Goal: Complete application form

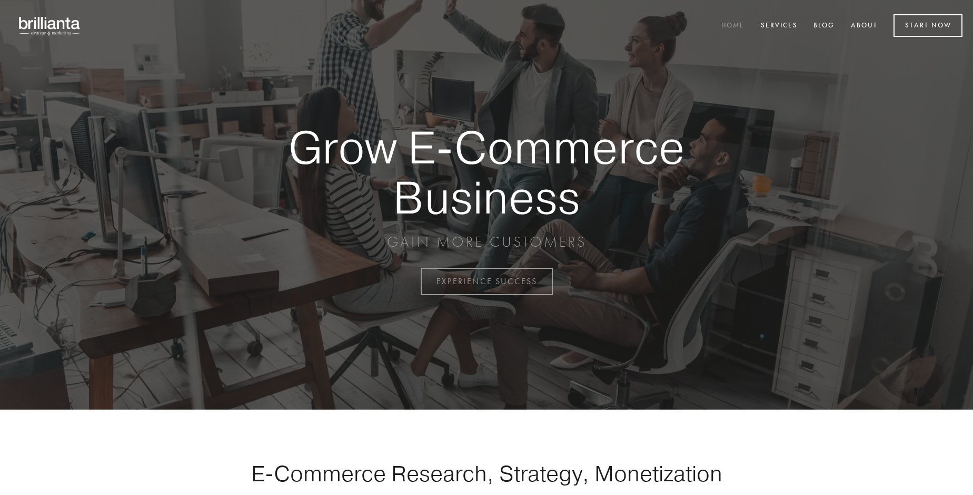
scroll to position [2761, 0]
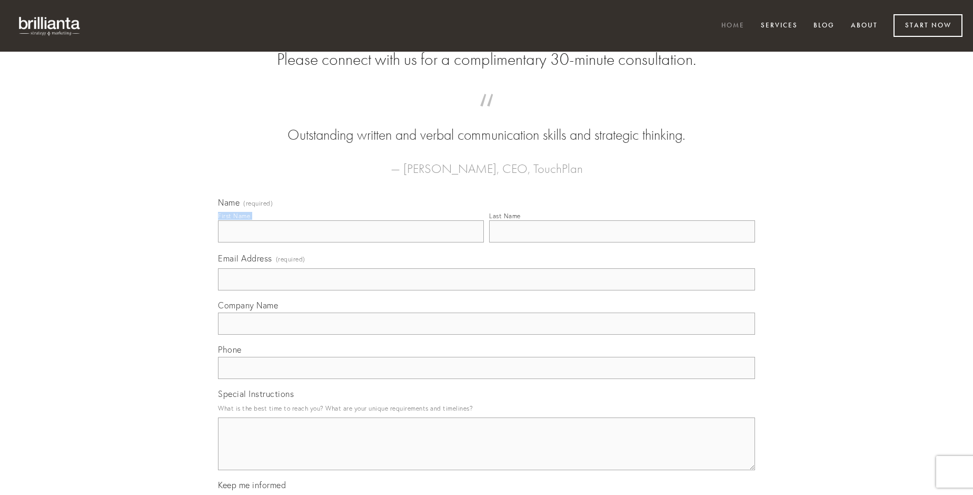
type input "[PERSON_NAME]"
click at [622, 242] on input "Last Name" at bounding box center [622, 231] width 266 height 22
type input "[PERSON_NAME]"
click at [487, 290] on input "Email Address (required)" at bounding box center [486, 279] width 537 height 22
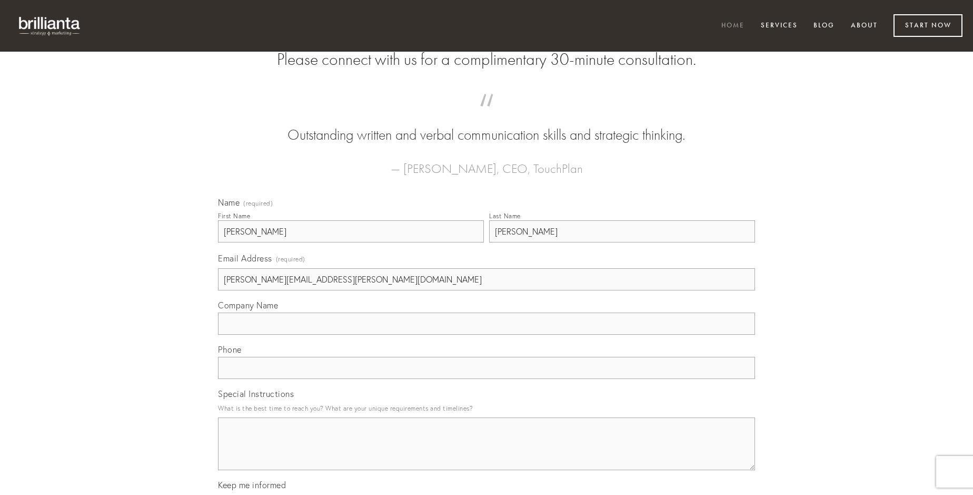
type input "[PERSON_NAME][EMAIL_ADDRESS][PERSON_NAME][DOMAIN_NAME]"
click at [487, 334] on input "Company Name" at bounding box center [486, 323] width 537 height 22
type input "recusandae"
click at [487, 379] on input "text" at bounding box center [486, 368] width 537 height 22
click at [487, 453] on textarea "Special Instructions" at bounding box center [486, 443] width 537 height 53
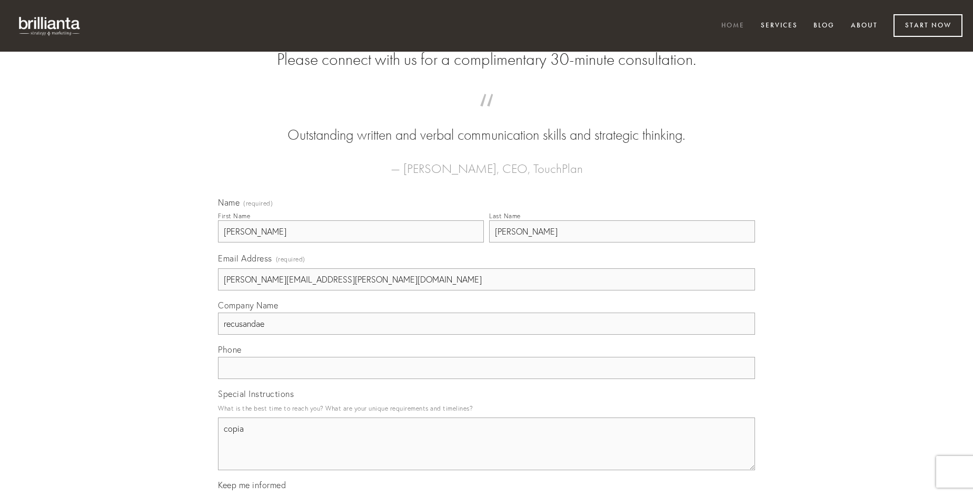
type textarea "copia"
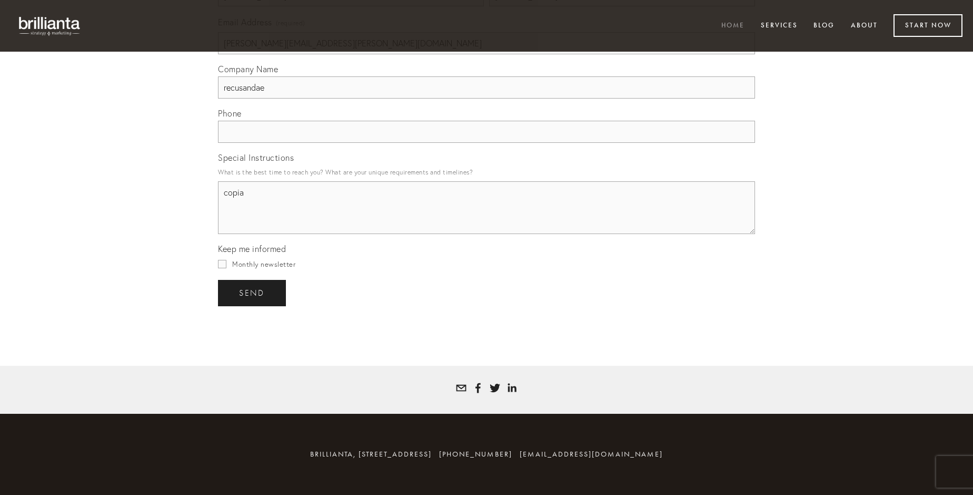
click at [253, 292] on span "send" at bounding box center [252, 292] width 26 height 9
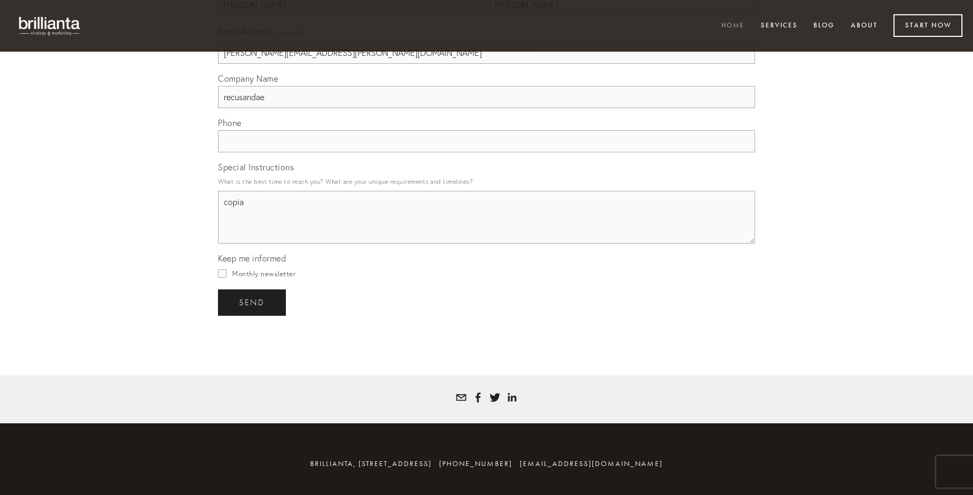
scroll to position [2730, 0]
